Goal: Task Accomplishment & Management: Use online tool/utility

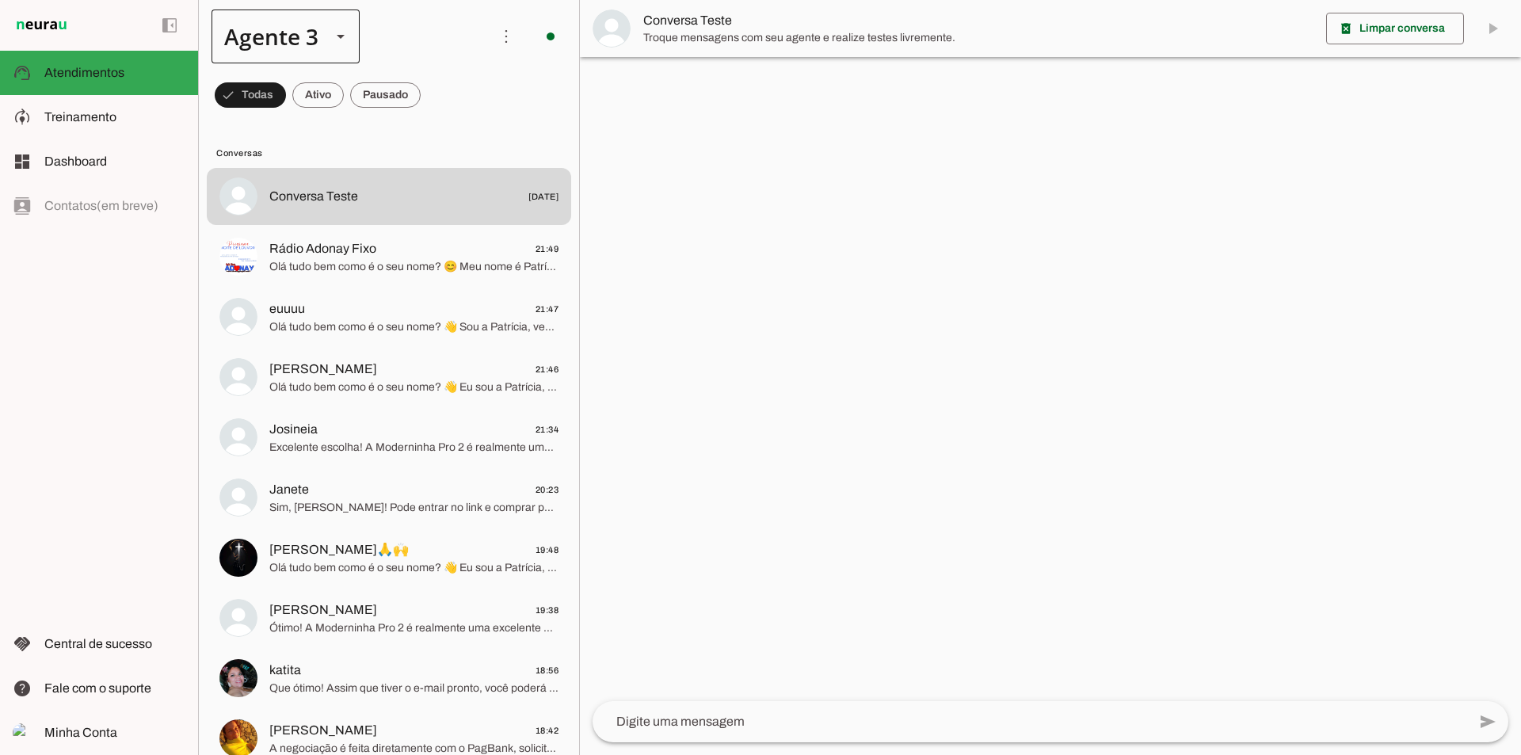
click at [329, 48] on div at bounding box center [341, 37] width 38 height 54
click at [436, 92] on slot at bounding box center [497, 101] width 122 height 19
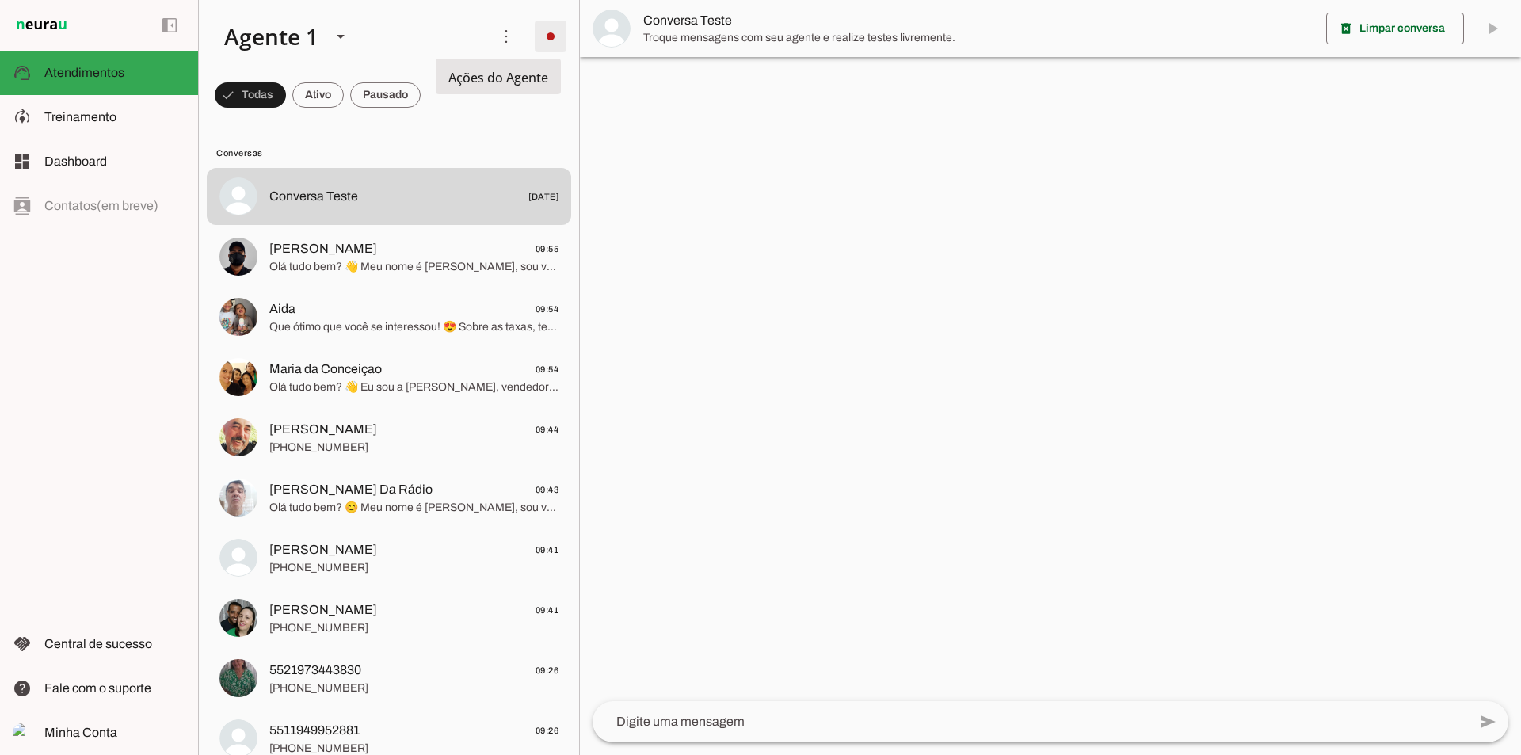
click at [552, 38] on span at bounding box center [551, 36] width 38 height 38
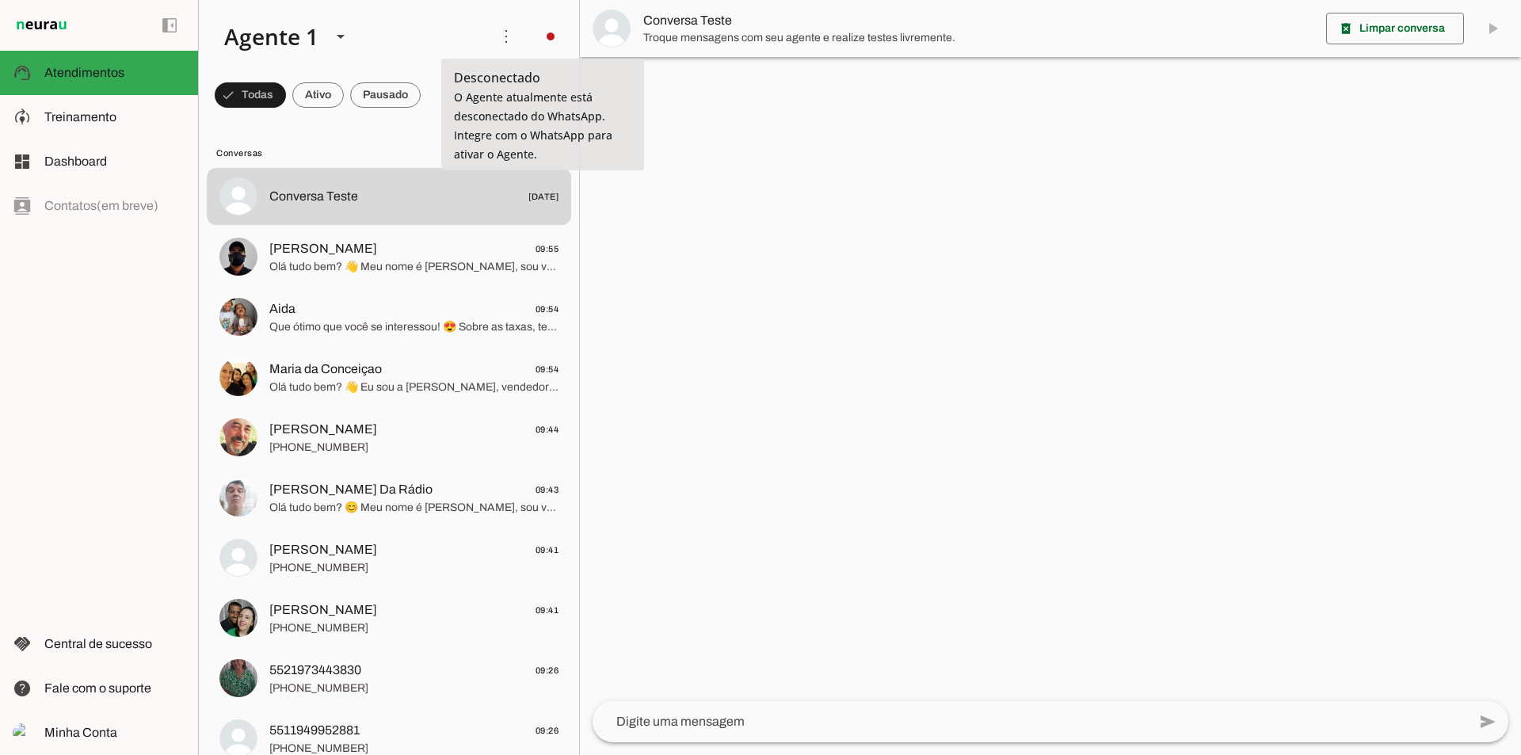
click at [0, 0] on slot "Integrar com WhatsApp" at bounding box center [0, 0] width 0 height 0
